Goal: Information Seeking & Learning: Learn about a topic

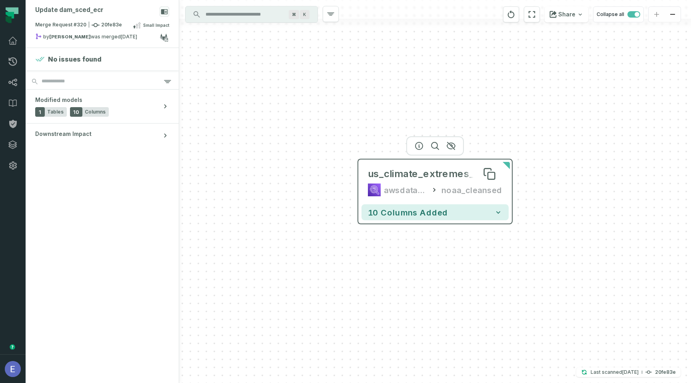
click at [410, 175] on div "us_climate_extremes_index" at bounding box center [434, 174] width 133 height 13
click at [420, 146] on icon "button" at bounding box center [420, 146] width 10 height 10
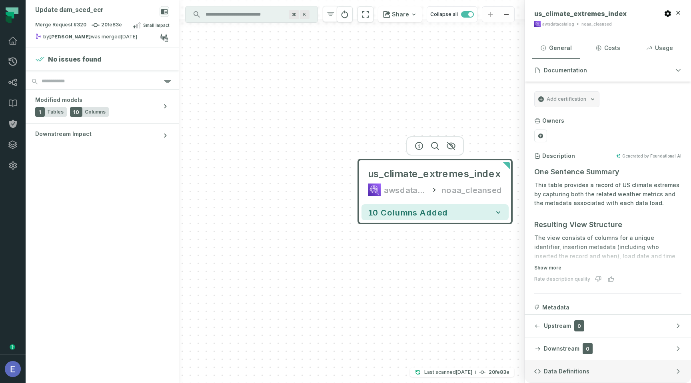
click at [579, 365] on button "Data Definitions" at bounding box center [608, 372] width 166 height 22
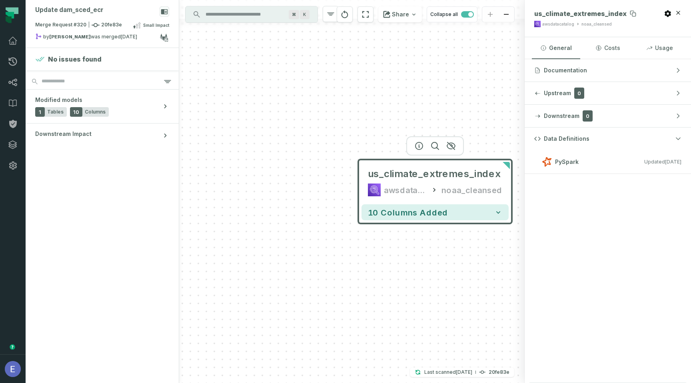
click at [571, 16] on span "us_climate_extremes_index" at bounding box center [581, 14] width 92 height 8
copy div "us_climate_extremes_index"
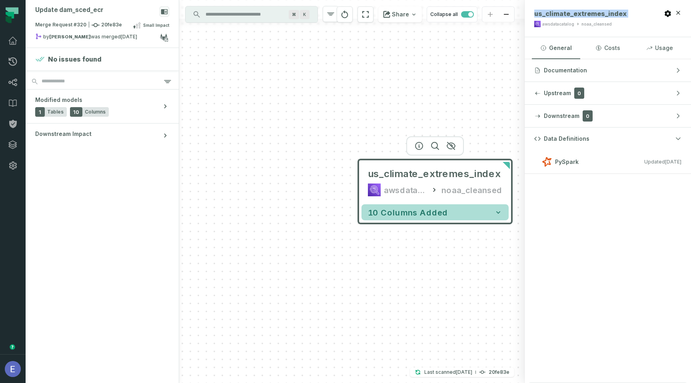
click at [463, 206] on button "10 columns added" at bounding box center [435, 212] width 147 height 16
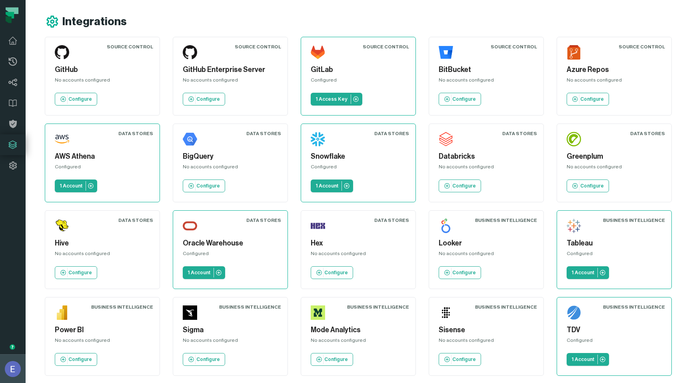
click at [8, 371] on img "button" at bounding box center [13, 369] width 16 height 16
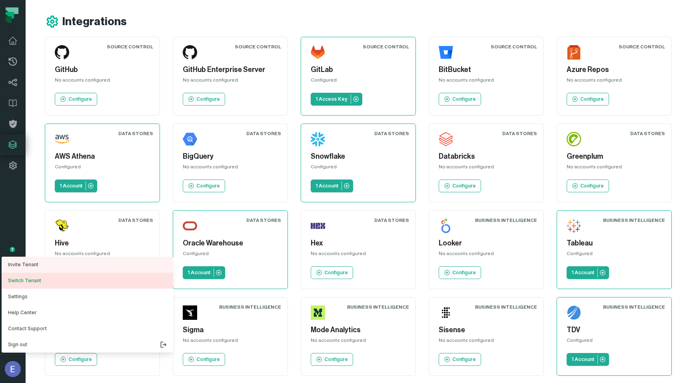
click at [65, 283] on button "Switch Tenant" at bounding box center [88, 281] width 172 height 16
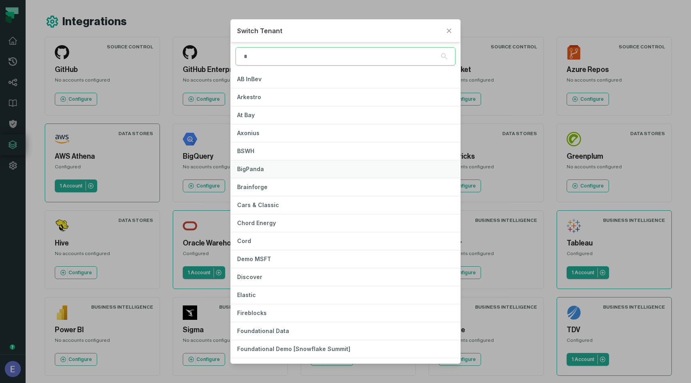
click at [275, 171] on button "BigPanda" at bounding box center [346, 169] width 230 height 18
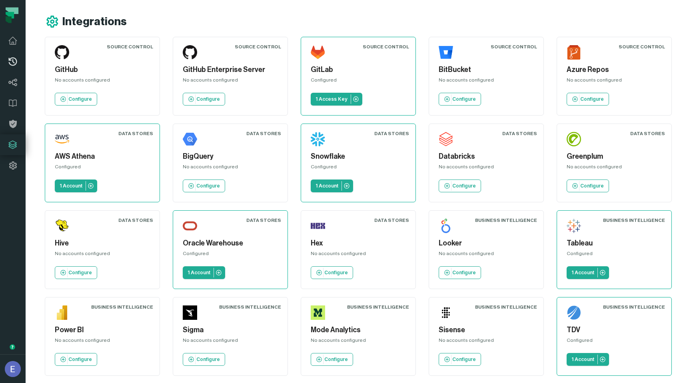
click at [10, 62] on icon at bounding box center [13, 62] width 10 height 10
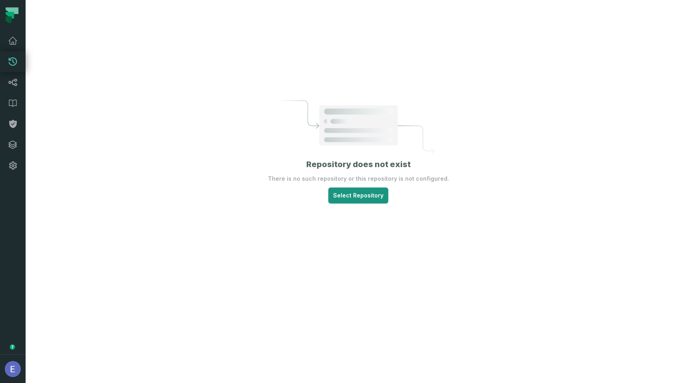
click at [350, 193] on html "Merge Requests Dashboard Lineage Data Catalog Policies Integrations Settings El…" at bounding box center [345, 191] width 691 height 383
click at [349, 220] on span "bigpandaio" at bounding box center [357, 221] width 60 height 5
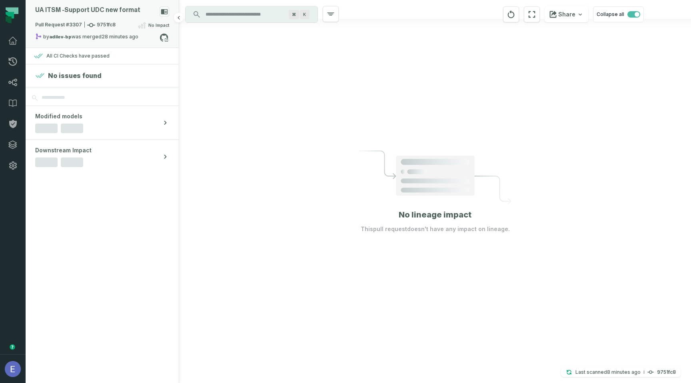
click at [123, 32] on div "Pull Request #3307 9751fc8 No Impact" at bounding box center [102, 26] width 134 height 13
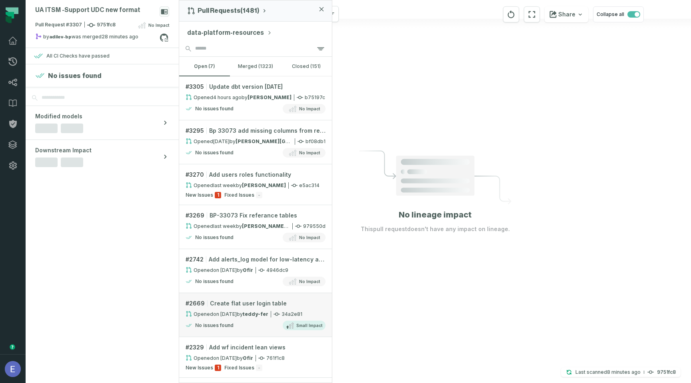
click at [263, 318] on link "# 2669 Create flat user login table Opened 3/10/2025, 9:16:06 PM by teddy-fer 3…" at bounding box center [255, 315] width 153 height 44
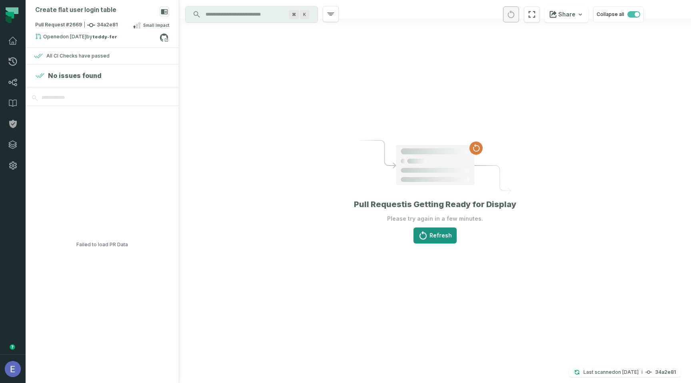
click at [432, 239] on button "Refresh" at bounding box center [435, 236] width 43 height 16
click at [138, 16] on div "Create flat user login table" at bounding box center [102, 13] width 134 height 14
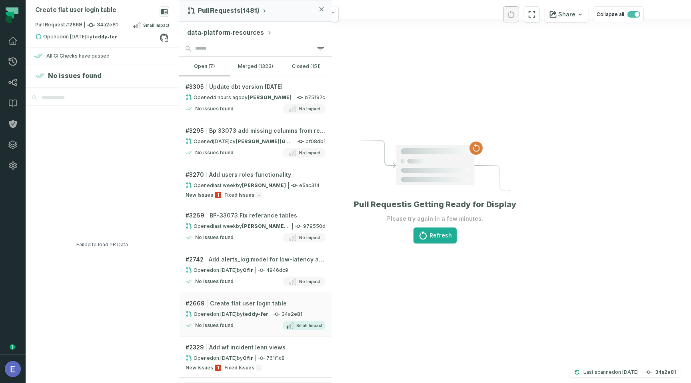
click at [231, 34] on button "data-platform-resources" at bounding box center [229, 33] width 85 height 10
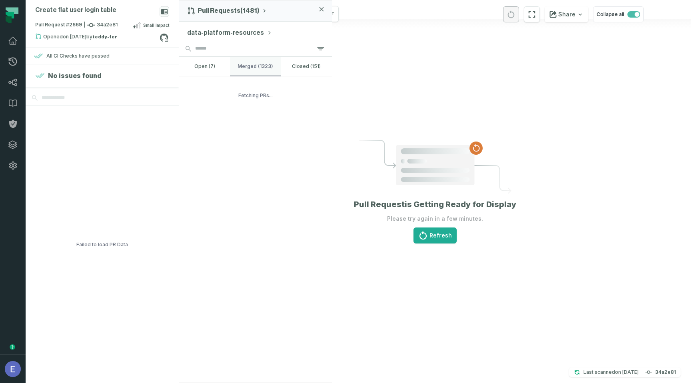
click at [261, 64] on button "merged (1323)" at bounding box center [255, 66] width 51 height 19
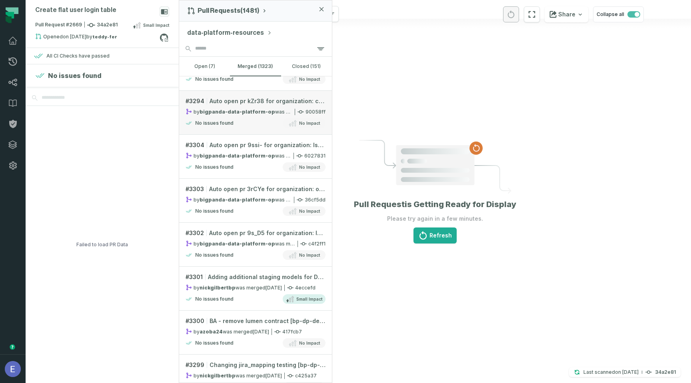
scroll to position [86, 0]
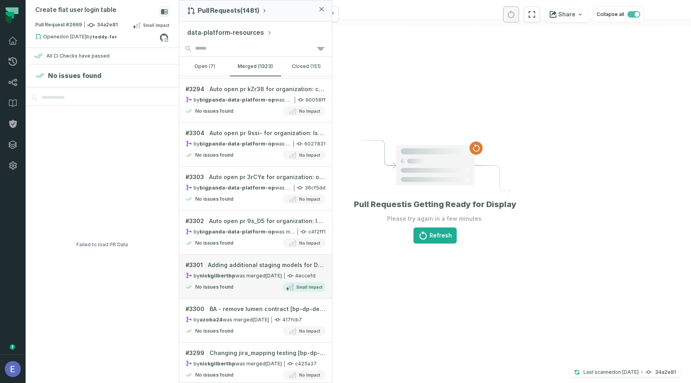
click at [274, 277] on relative-time "9/12/2025, 7:07:04 PM" at bounding box center [274, 276] width 16 height 6
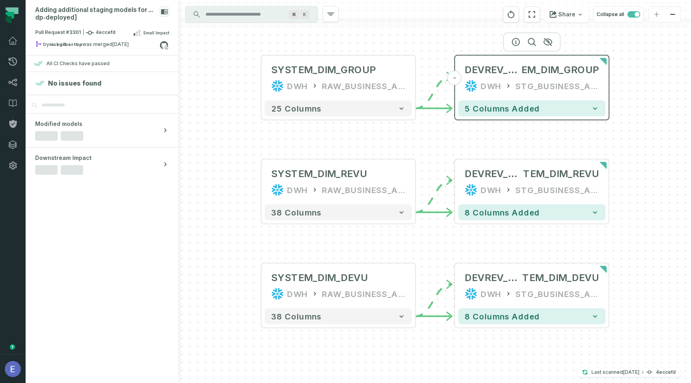
click at [489, 78] on div "DEVREV_SYST EM_DIM_GROUP DWH STG_BUSINESS_ANALYTICS" at bounding box center [532, 78] width 147 height 38
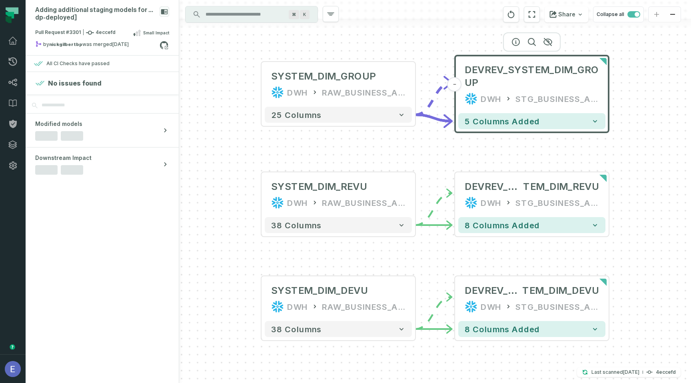
click at [514, 46] on div at bounding box center [532, 41] width 58 height 19
click at [517, 42] on icon "button" at bounding box center [516, 41] width 7 height 7
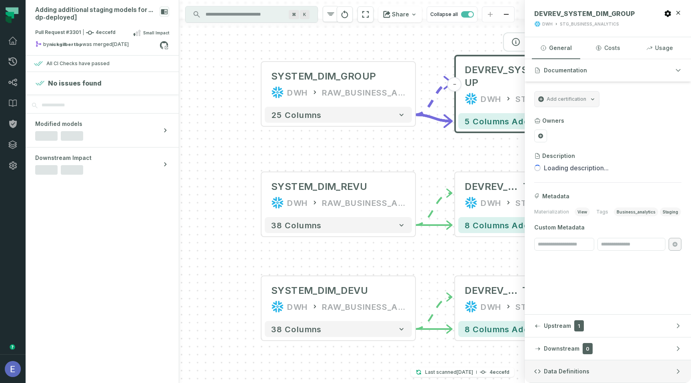
click at [632, 370] on button "Data Definitions" at bounding box center [608, 372] width 166 height 22
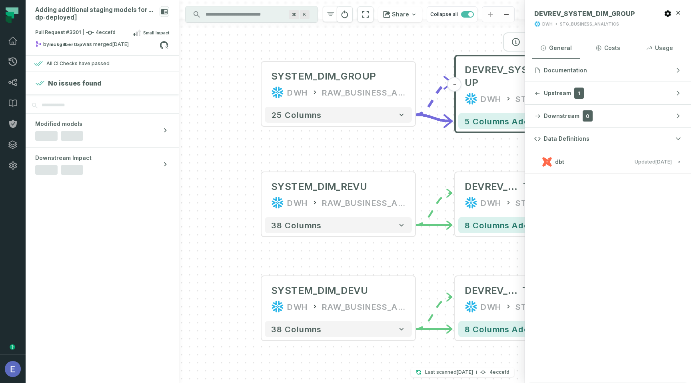
click at [621, 166] on button "dbt Updated 9/12/2025, 3:53:20 PM" at bounding box center [608, 161] width 147 height 11
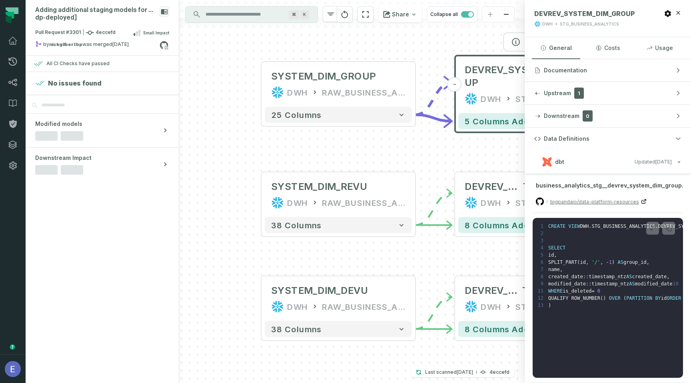
scroll to position [3, 0]
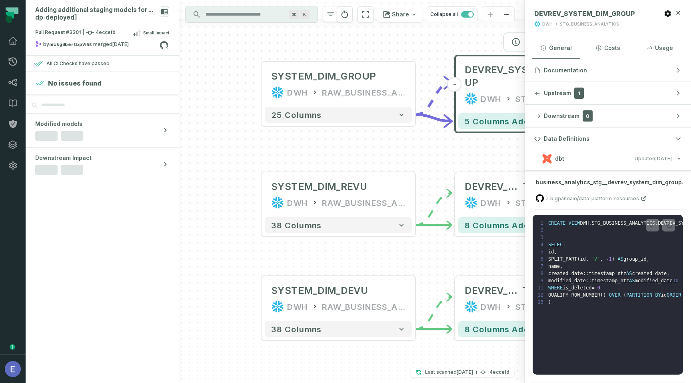
click at [548, 198] on icon at bounding box center [548, 198] width 2 height 3
click at [627, 200] on span "bigpandaio/data-platform-resources" at bounding box center [595, 199] width 89 height 8
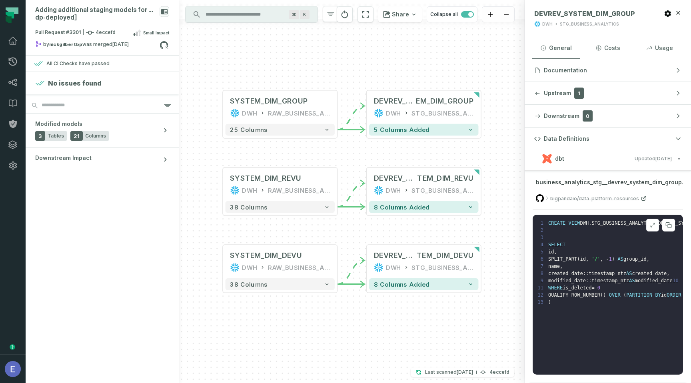
click at [651, 226] on icon at bounding box center [652, 227] width 2 height 2
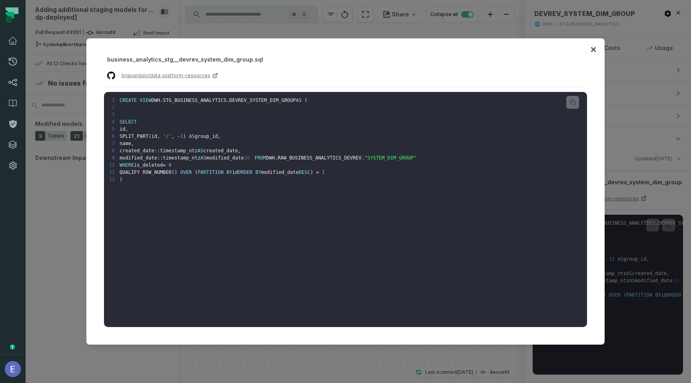
click at [592, 51] on icon at bounding box center [593, 49] width 5 height 5
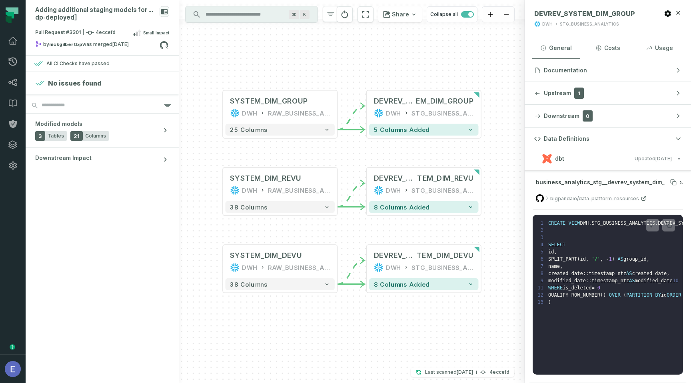
click at [576, 179] on span "business_analytics_stg__devrev_system_dim_group.sql" at bounding box center [608, 182] width 144 height 7
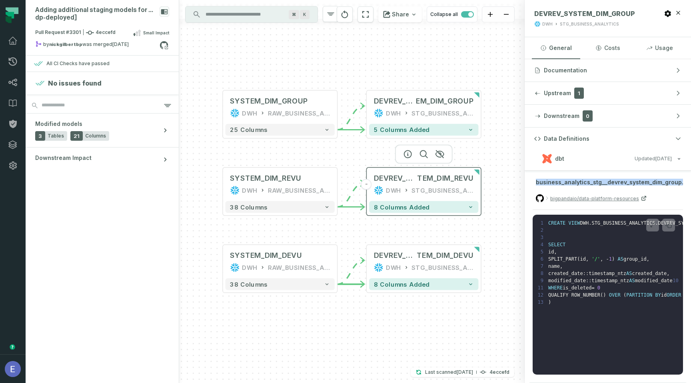
click at [442, 184] on div "DEVREV_SYS TEM_DIM_REVU DWH STG_BUSINESS_ANALYTICS" at bounding box center [423, 184] width 109 height 28
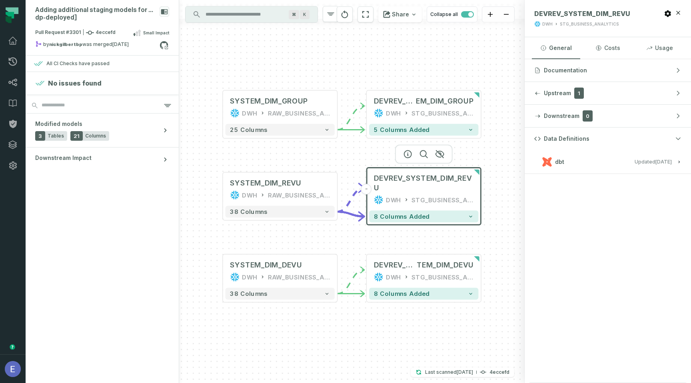
click at [580, 162] on button "dbt Updated 9/12/2025, 3:53:20 PM" at bounding box center [608, 161] width 147 height 11
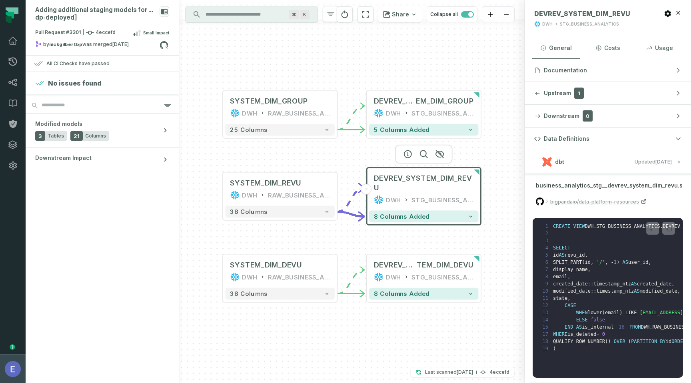
click at [8, 373] on img "button" at bounding box center [13, 369] width 16 height 16
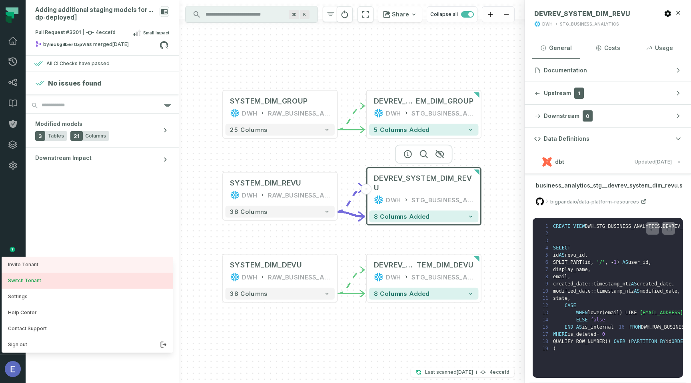
click at [43, 279] on button "Switch Tenant" at bounding box center [88, 281] width 172 height 16
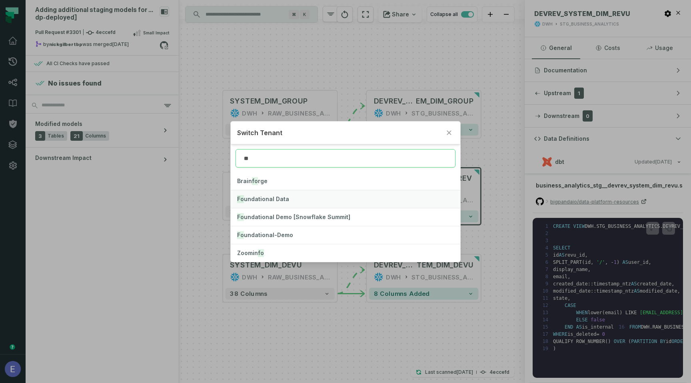
type input "**"
click at [342, 198] on button "Fo undational Data" at bounding box center [346, 199] width 230 height 18
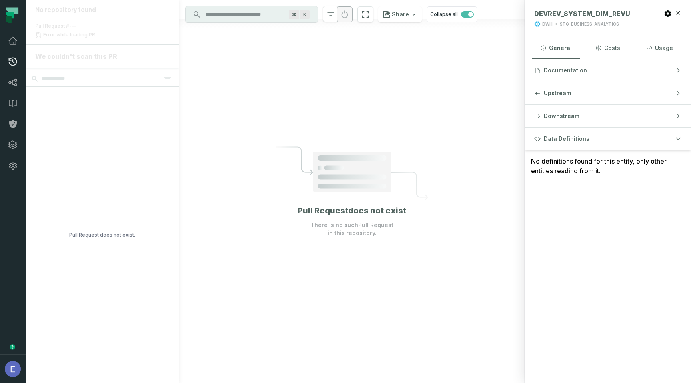
click at [15, 61] on icon at bounding box center [13, 62] width 10 height 10
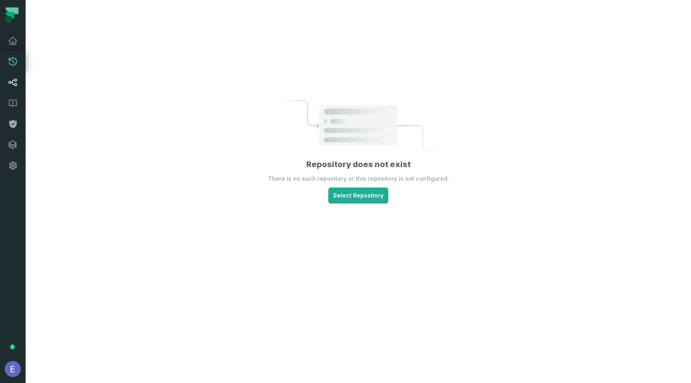
click at [14, 86] on icon at bounding box center [13, 83] width 10 height 10
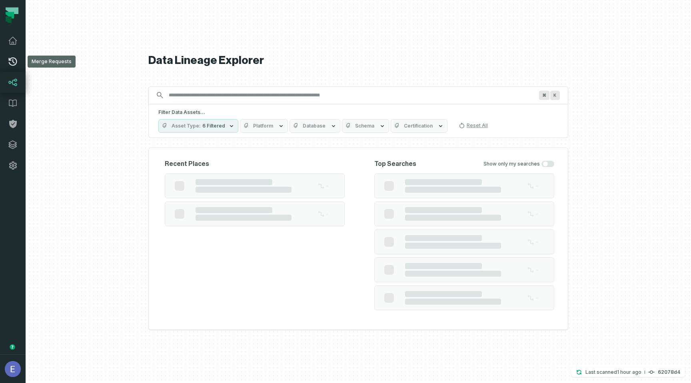
click at [15, 69] on link "Merge Requests" at bounding box center [13, 61] width 26 height 21
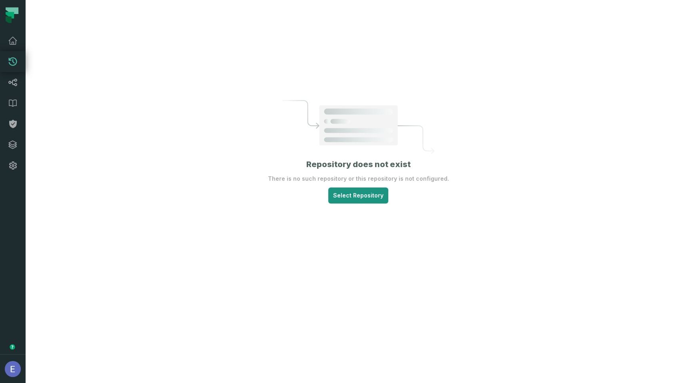
click at [351, 192] on html "Merge Requests Dashboard Lineage Data Catalog Policies Integrations Settings El…" at bounding box center [345, 191] width 691 height 383
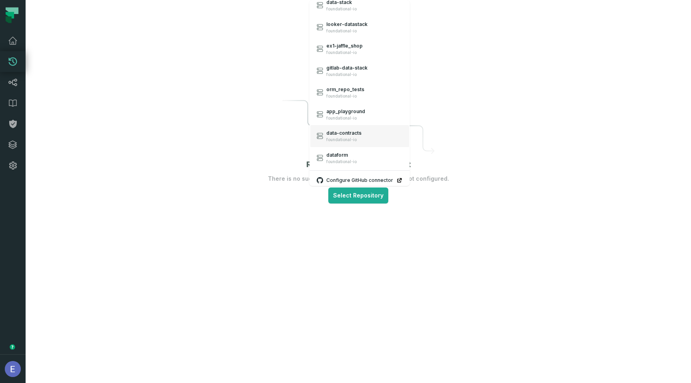
scroll to position [10, 0]
